Goal: Information Seeking & Learning: Understand process/instructions

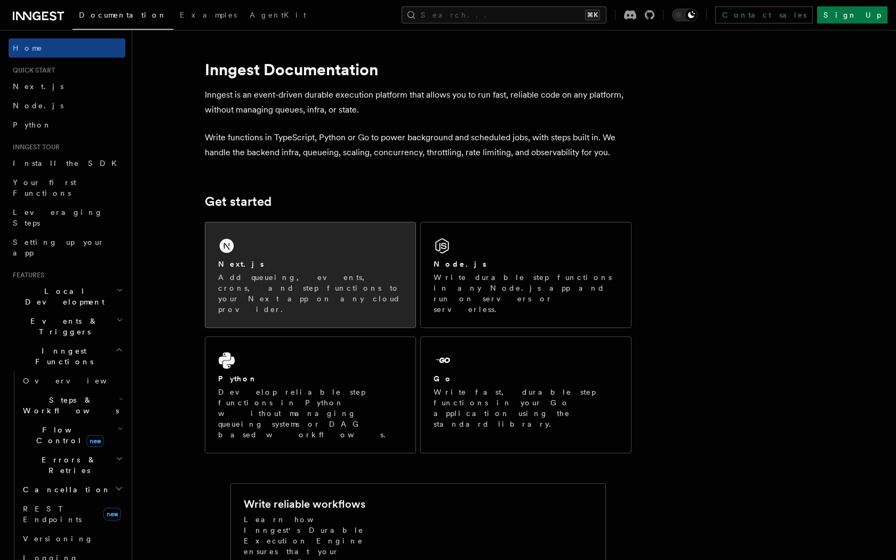
click at [317, 255] on div "Next.js Add queueing, events, crons, and step functions to your Next app on any…" at bounding box center [310, 274] width 210 height 105
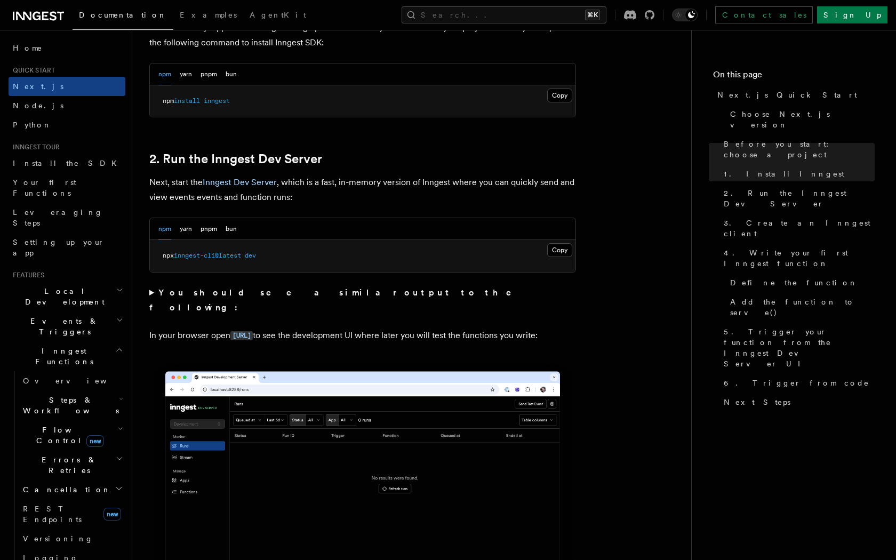
scroll to position [626, 0]
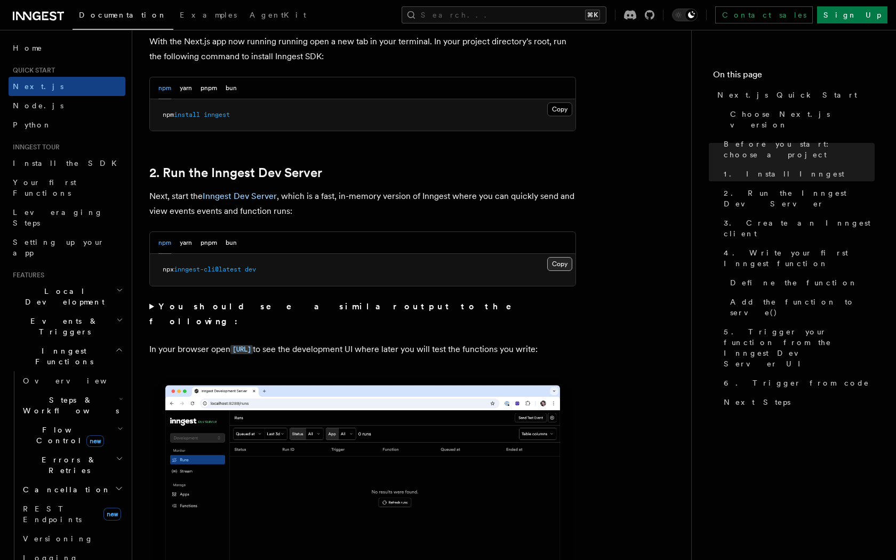
click at [563, 267] on button "Copy Copied" at bounding box center [559, 264] width 25 height 14
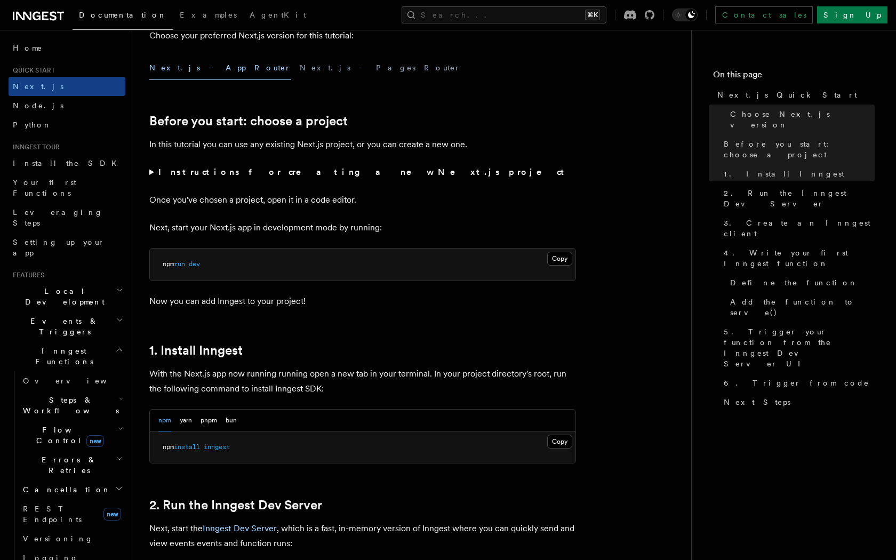
scroll to position [353, 0]
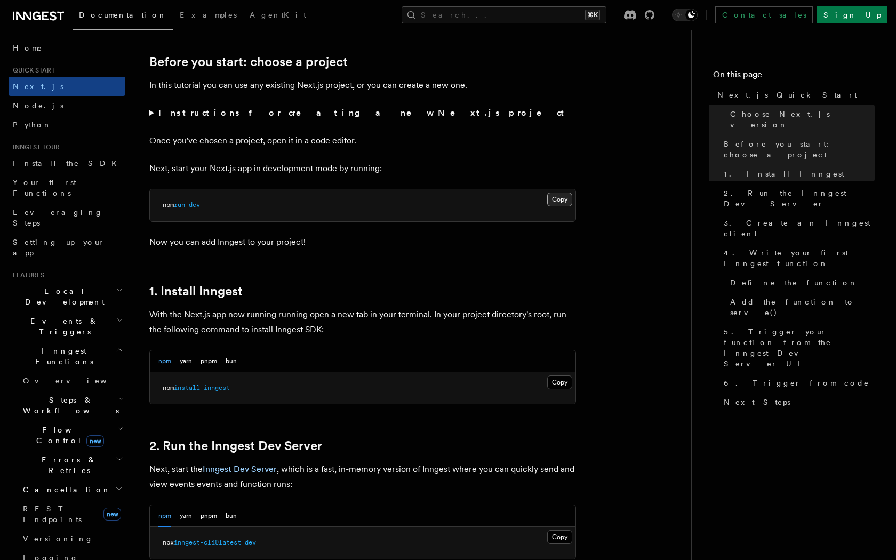
click at [560, 201] on button "Copy Copied" at bounding box center [559, 200] width 25 height 14
click at [150, 113] on summary "Instructions for creating a new Next.js project" at bounding box center [362, 113] width 427 height 15
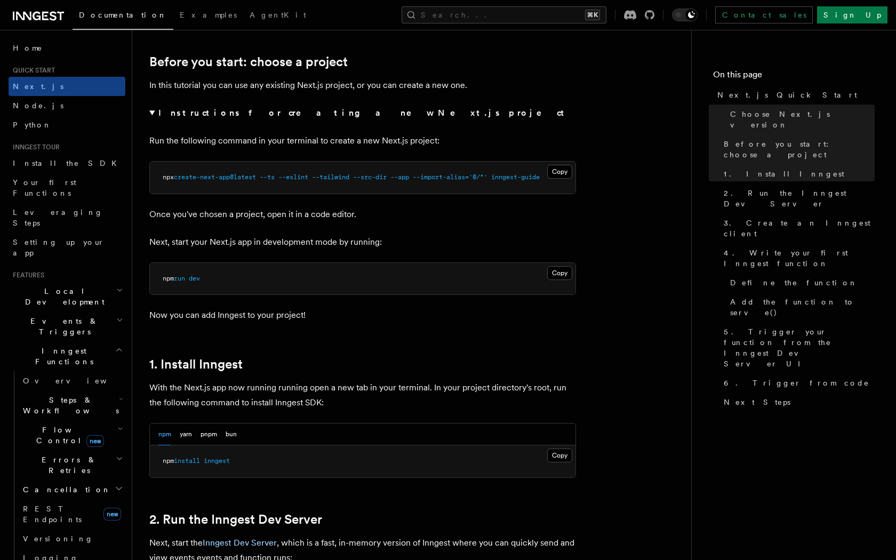
click at [150, 113] on summary "Instructions for creating a new Next.js project" at bounding box center [362, 113] width 427 height 15
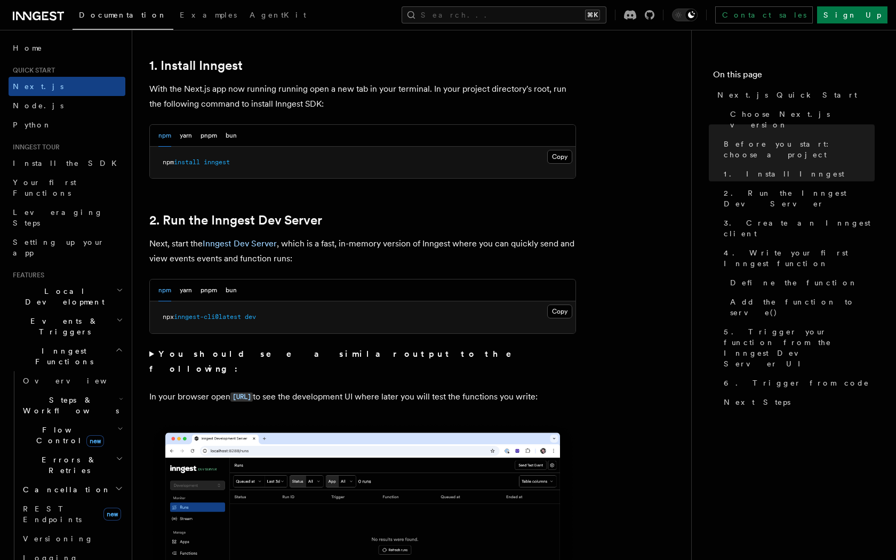
scroll to position [595, 0]
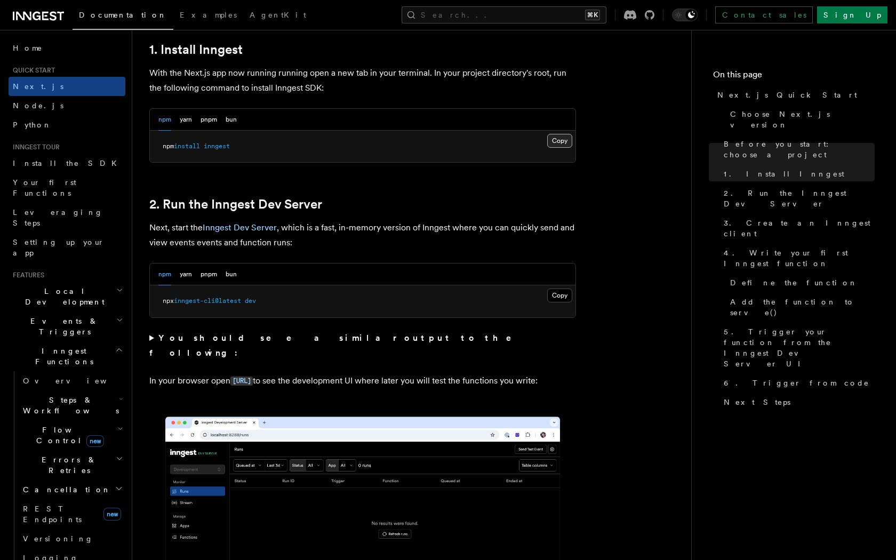
click at [560, 139] on button "Copy Copied" at bounding box center [559, 141] width 25 height 14
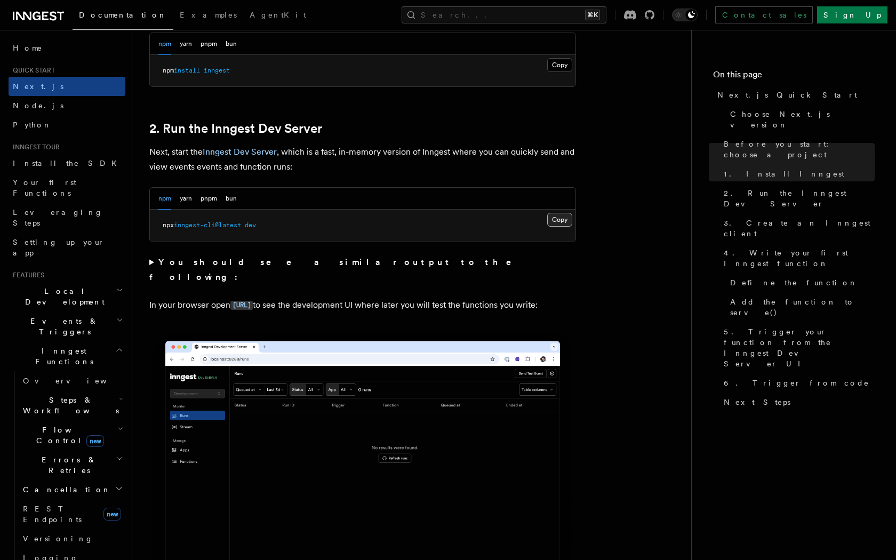
click at [557, 219] on button "Copy Copied" at bounding box center [559, 220] width 25 height 14
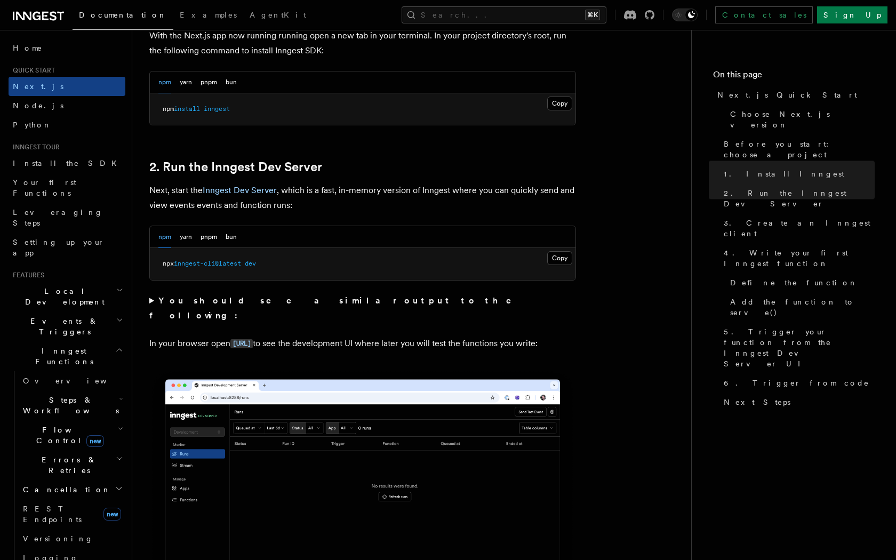
scroll to position [591, 0]
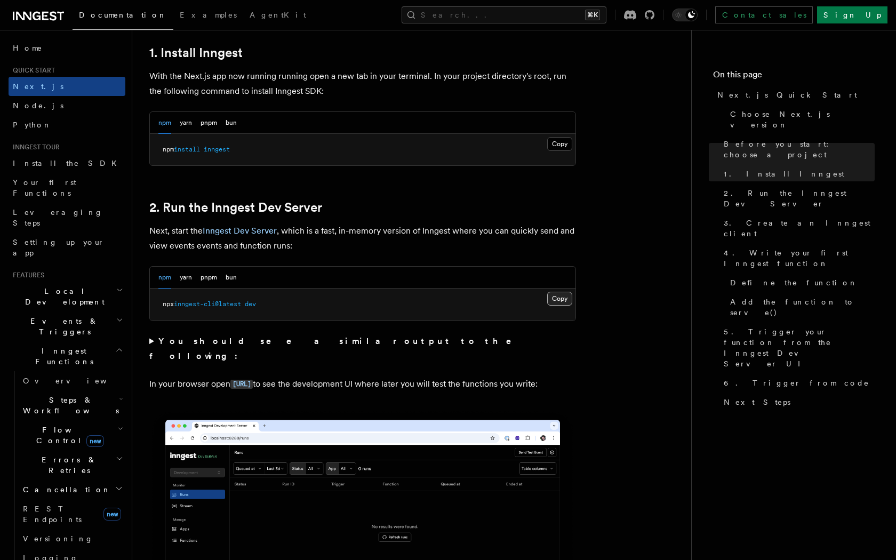
click at [560, 296] on button "Copy Copied" at bounding box center [559, 299] width 25 height 14
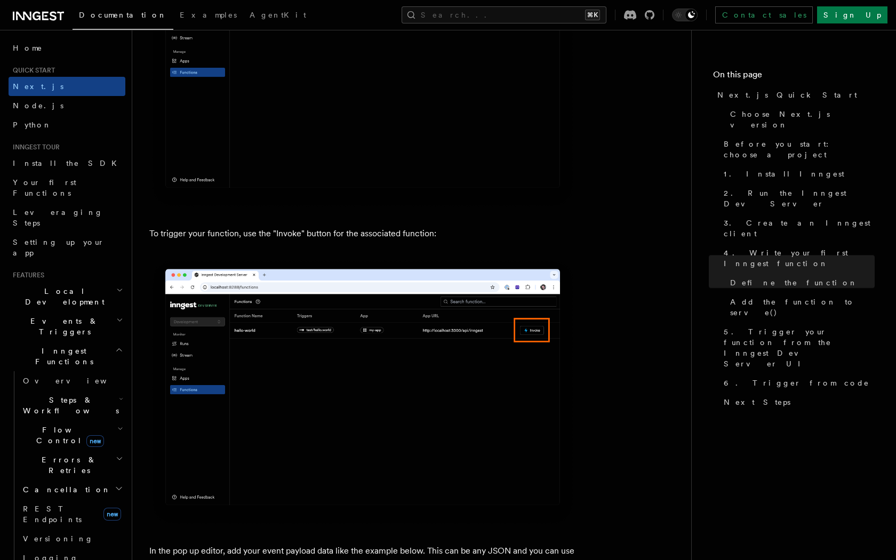
scroll to position [2769, 0]
